Goal: Task Accomplishment & Management: Use online tool/utility

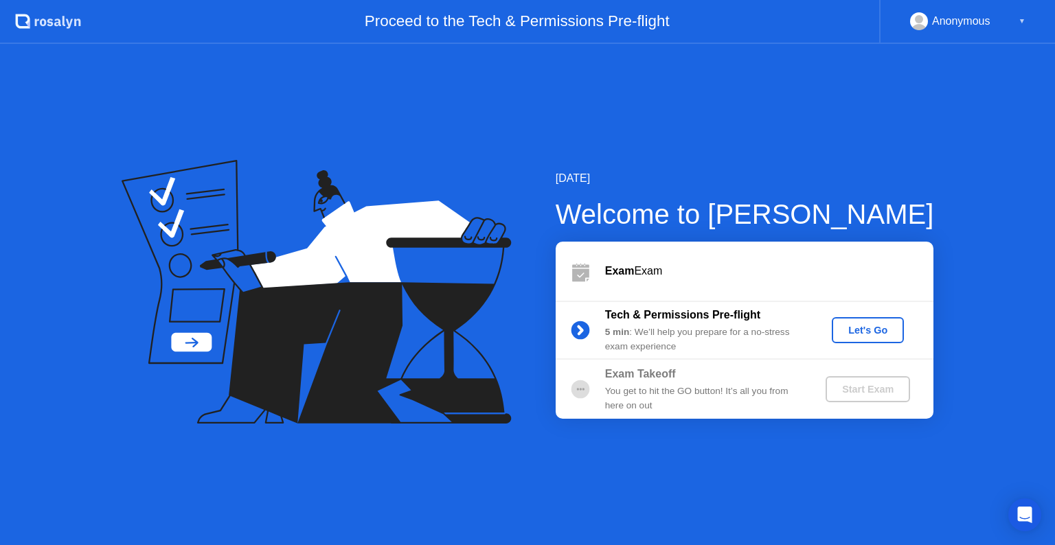
click at [632, 275] on b "Exam" at bounding box center [620, 271] width 30 height 12
click at [874, 326] on div "Let's Go" at bounding box center [867, 330] width 61 height 11
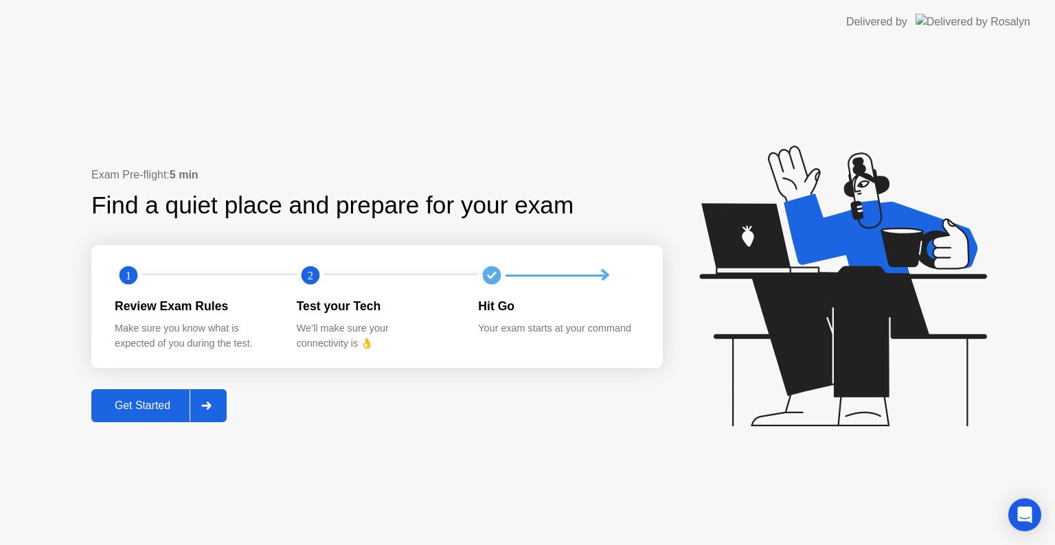
click at [124, 407] on div "Get Started" at bounding box center [142, 406] width 94 height 12
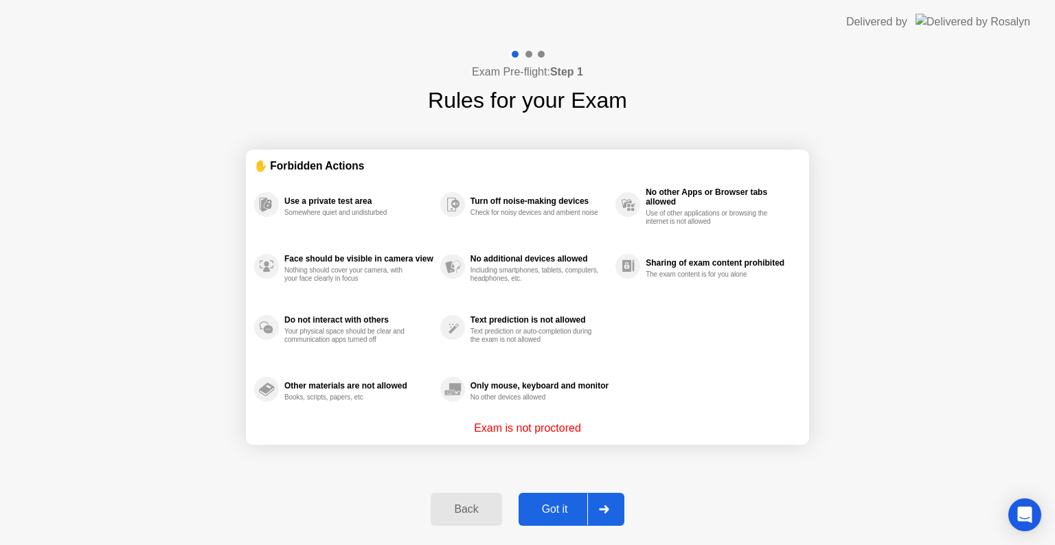
click at [555, 516] on div "Got it" at bounding box center [555, 509] width 65 height 12
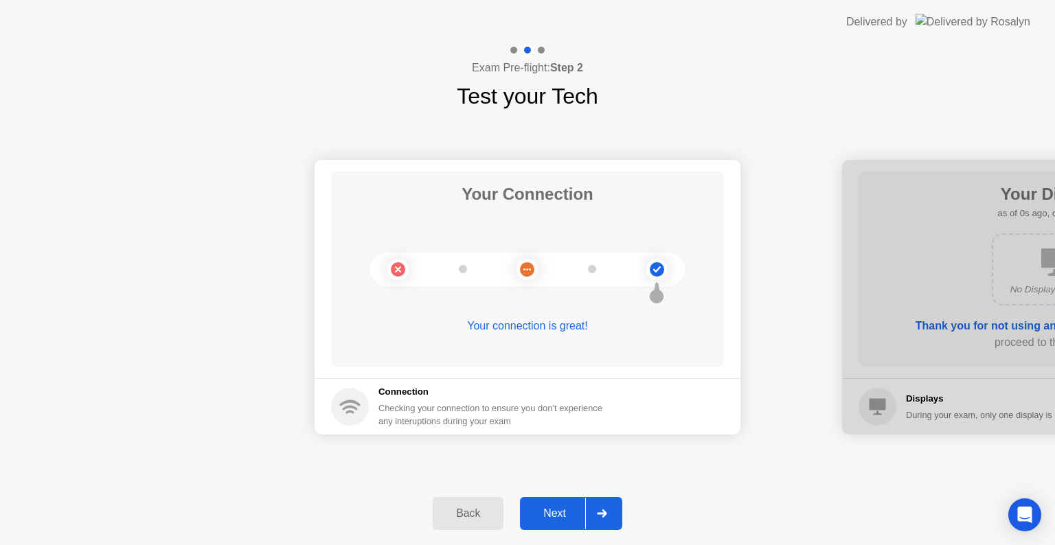
click at [566, 528] on button "Next" at bounding box center [571, 513] width 102 height 33
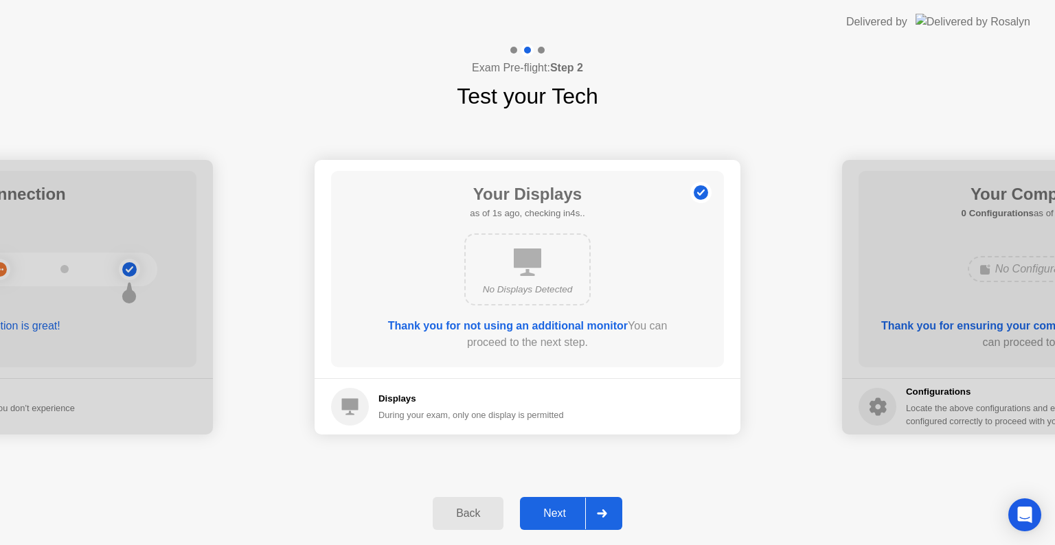
click at [566, 528] on button "Next" at bounding box center [571, 513] width 102 height 33
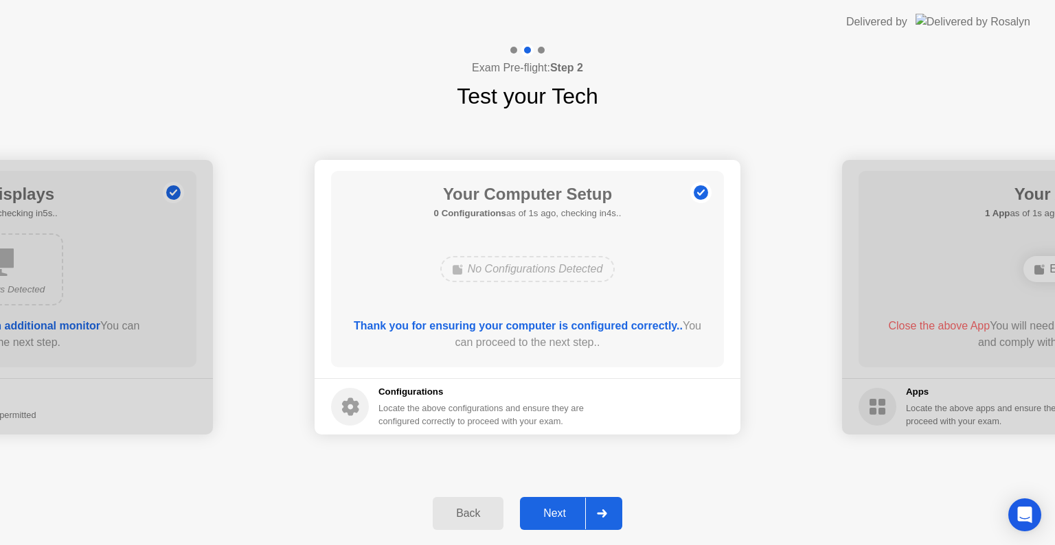
click at [563, 512] on div "Next" at bounding box center [554, 514] width 61 height 12
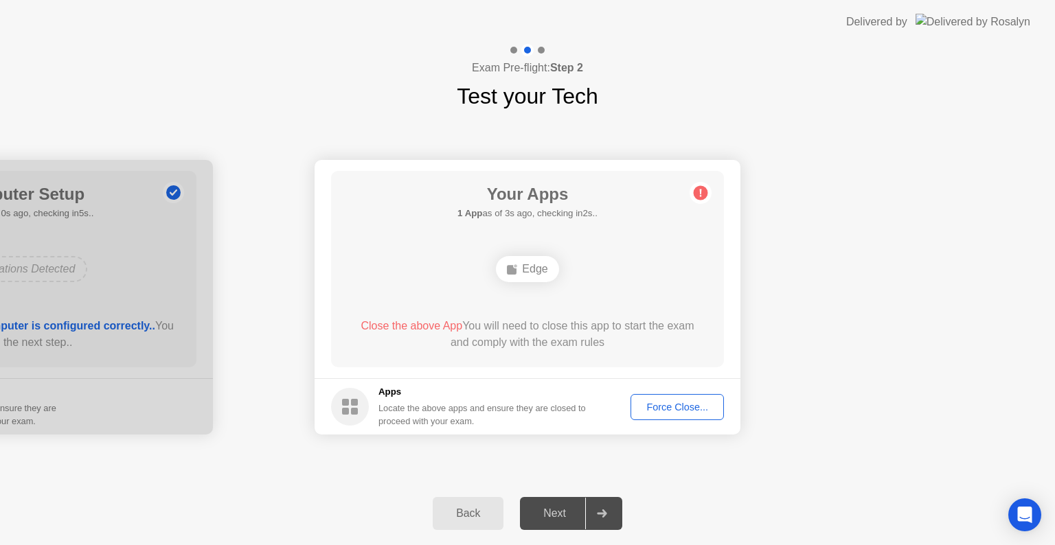
click at [693, 418] on button "Force Close..." at bounding box center [677, 407] width 93 height 26
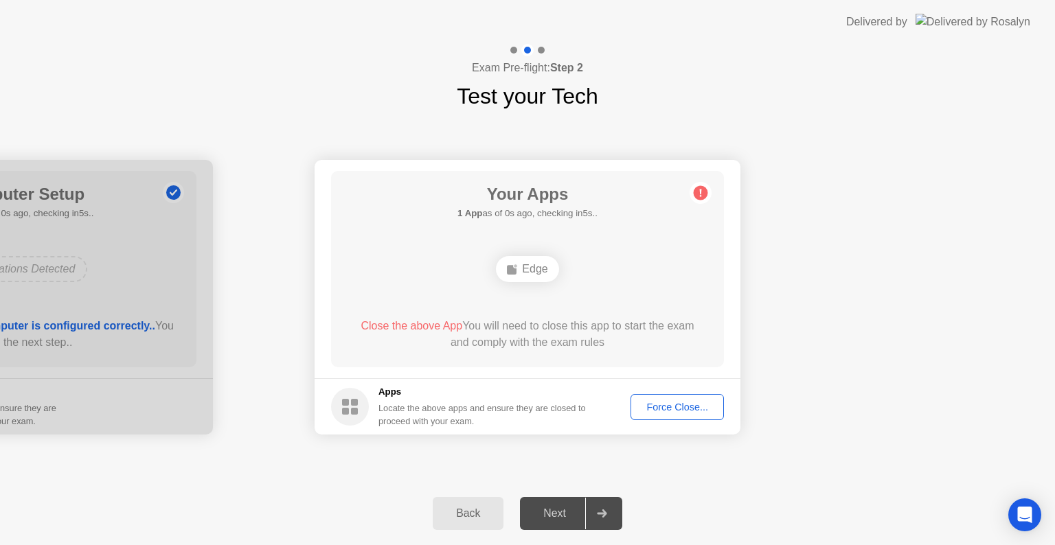
click at [677, 408] on div "Force Close..." at bounding box center [677, 407] width 84 height 11
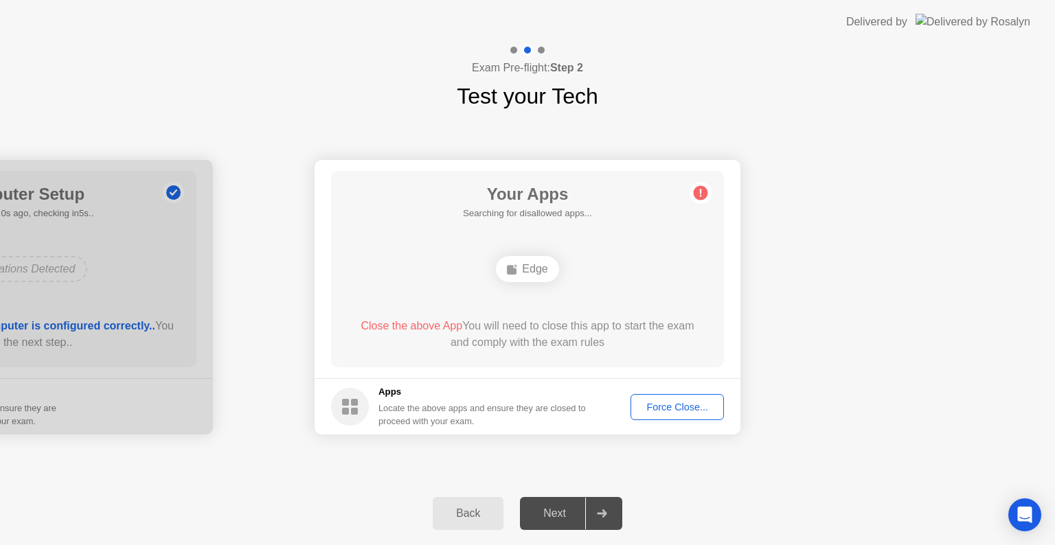
click at [683, 409] on div "Force Close..." at bounding box center [677, 407] width 84 height 11
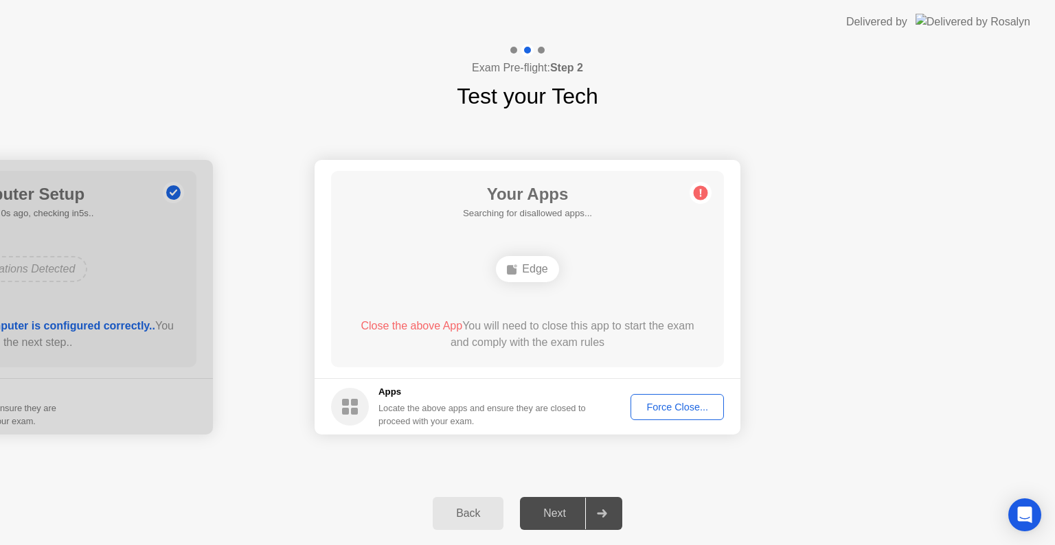
click at [666, 398] on button "Force Close..." at bounding box center [677, 407] width 93 height 26
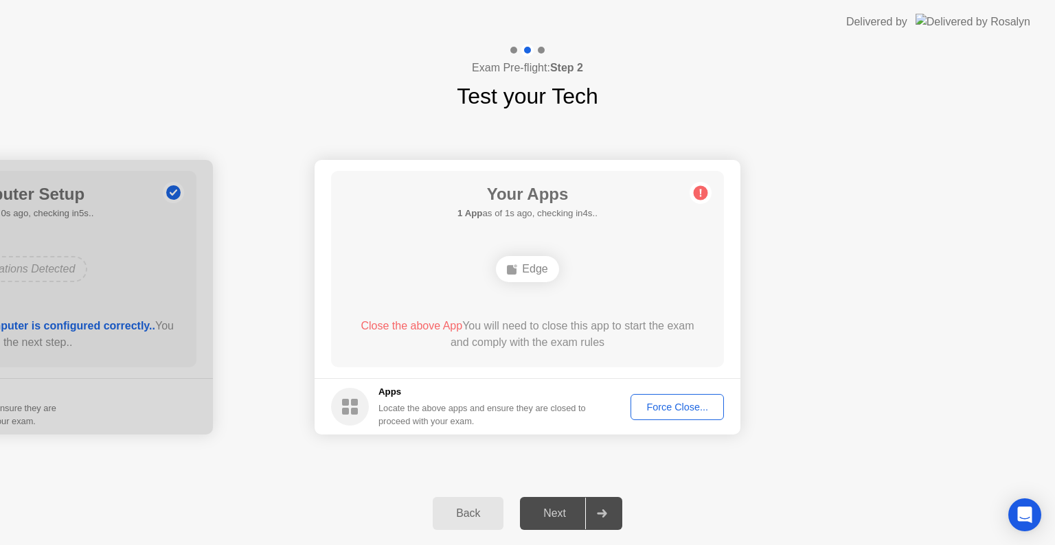
click at [695, 407] on div "Force Close..." at bounding box center [677, 407] width 84 height 11
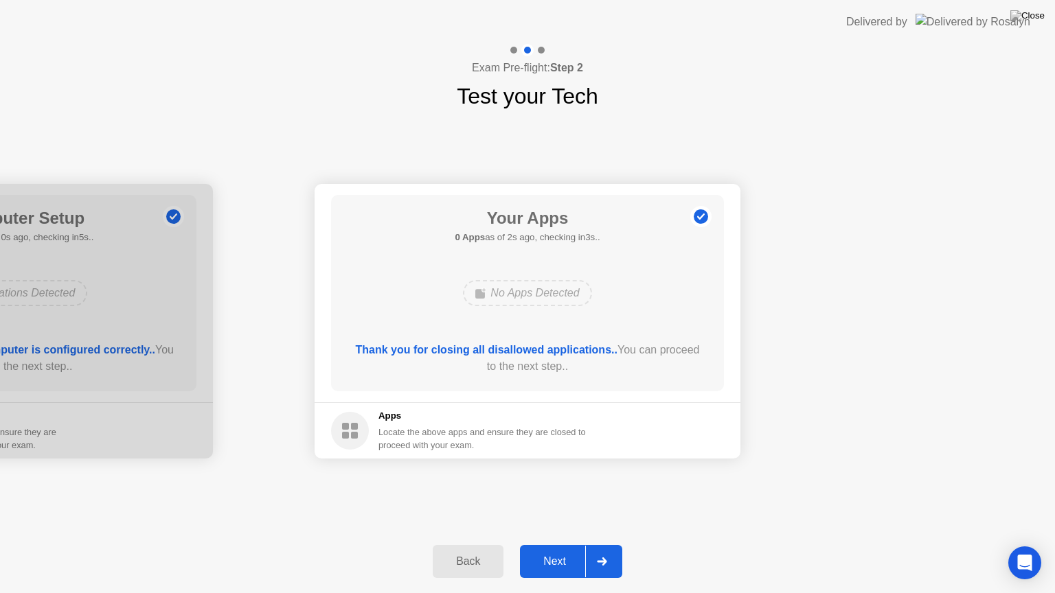
click at [566, 545] on div "Next" at bounding box center [554, 562] width 61 height 12
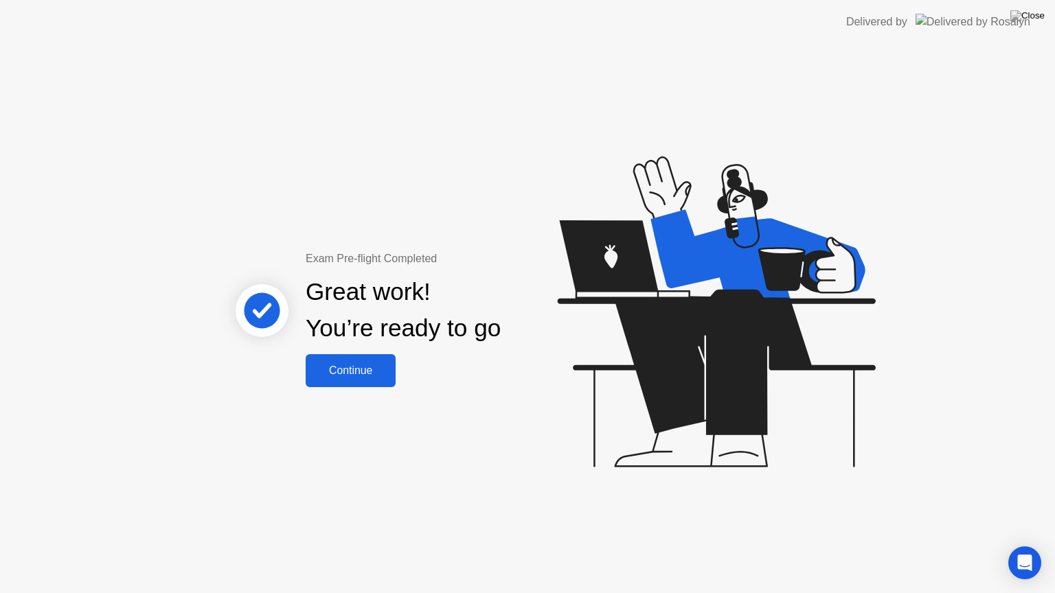
click at [356, 373] on div "Continue" at bounding box center [351, 371] width 82 height 12
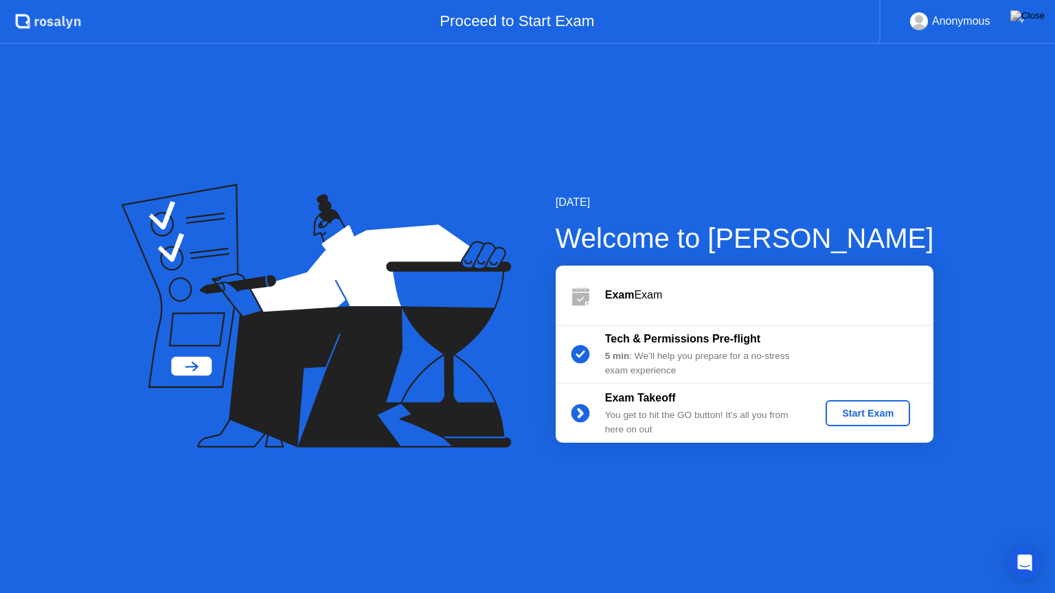
click at [874, 415] on div "Start Exam" at bounding box center [867, 413] width 73 height 11
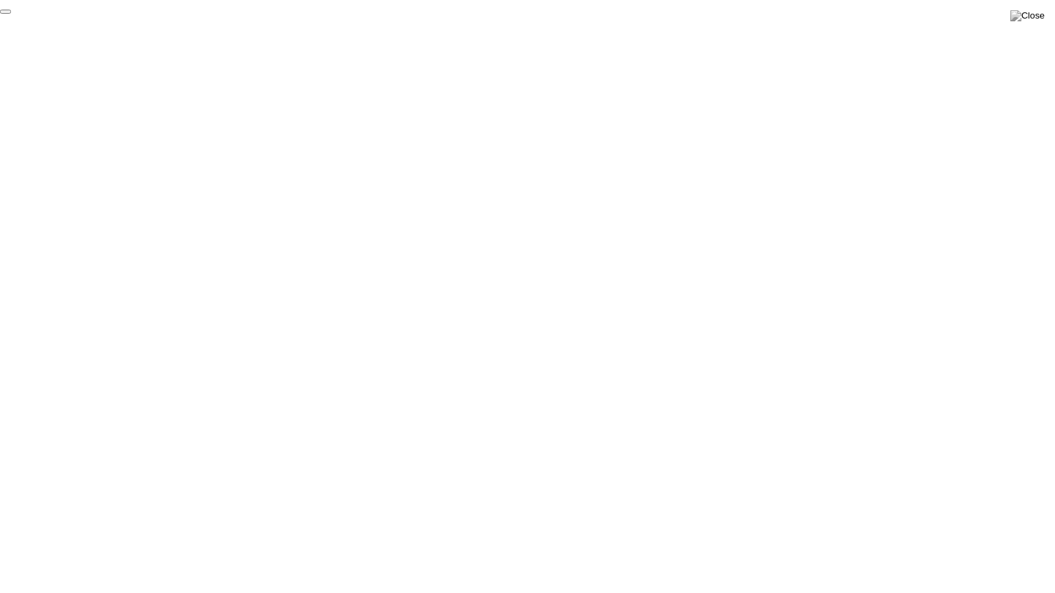
click div "End Proctoring Session"
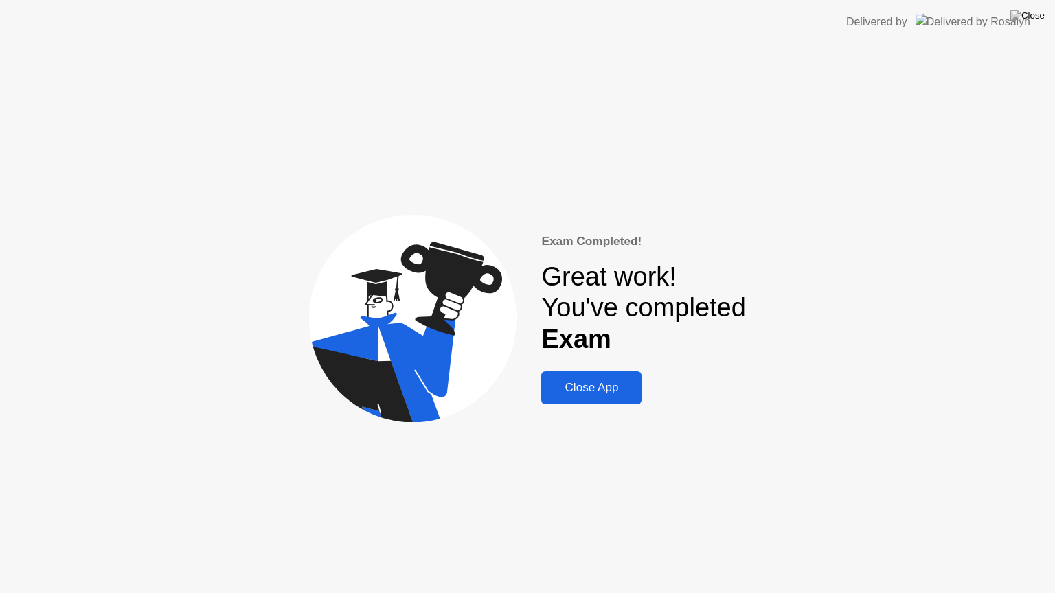
click at [593, 378] on button "Close App" at bounding box center [591, 388] width 100 height 33
